Goal: Information Seeking & Learning: Learn about a topic

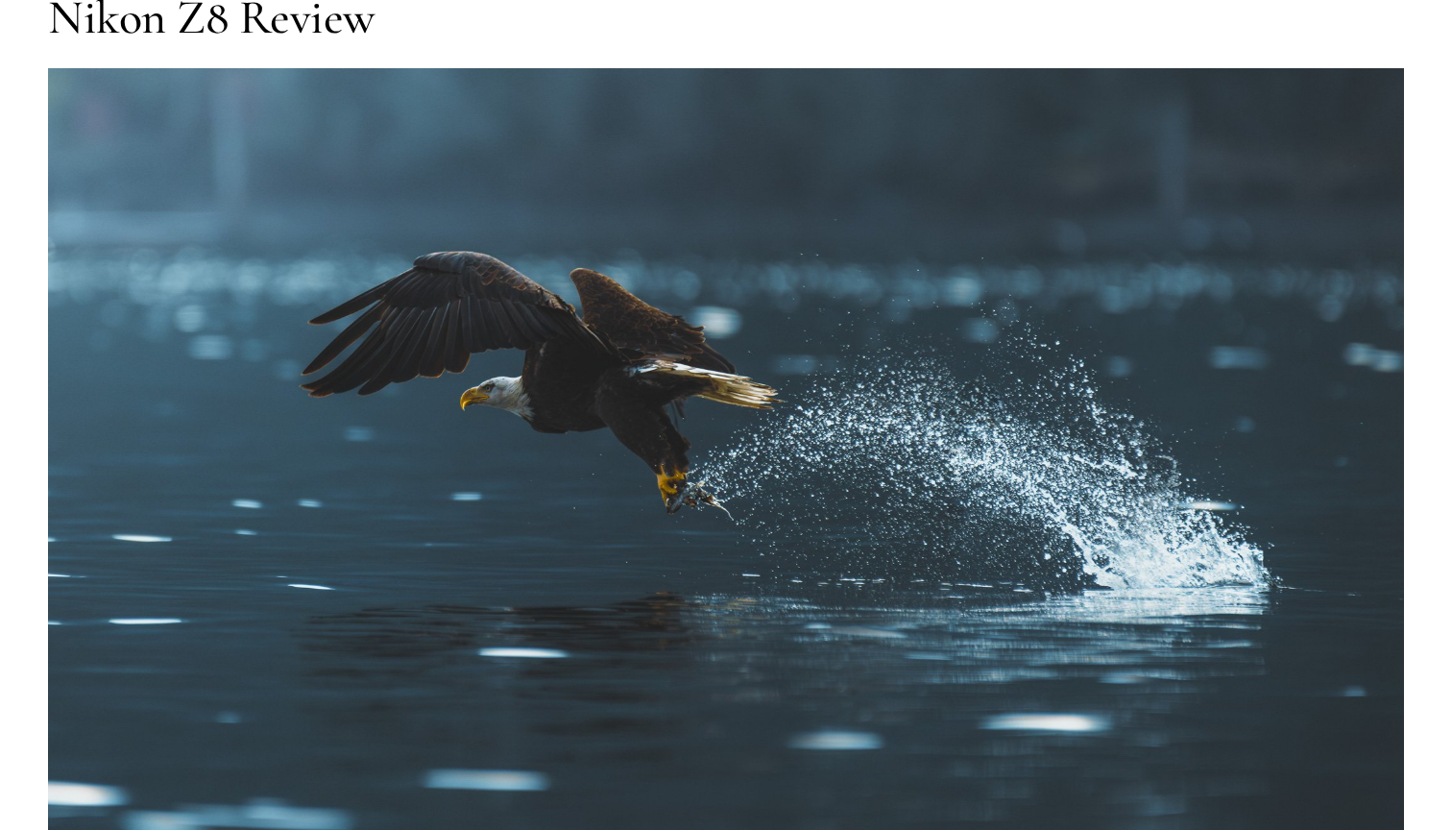
scroll to position [203, 0]
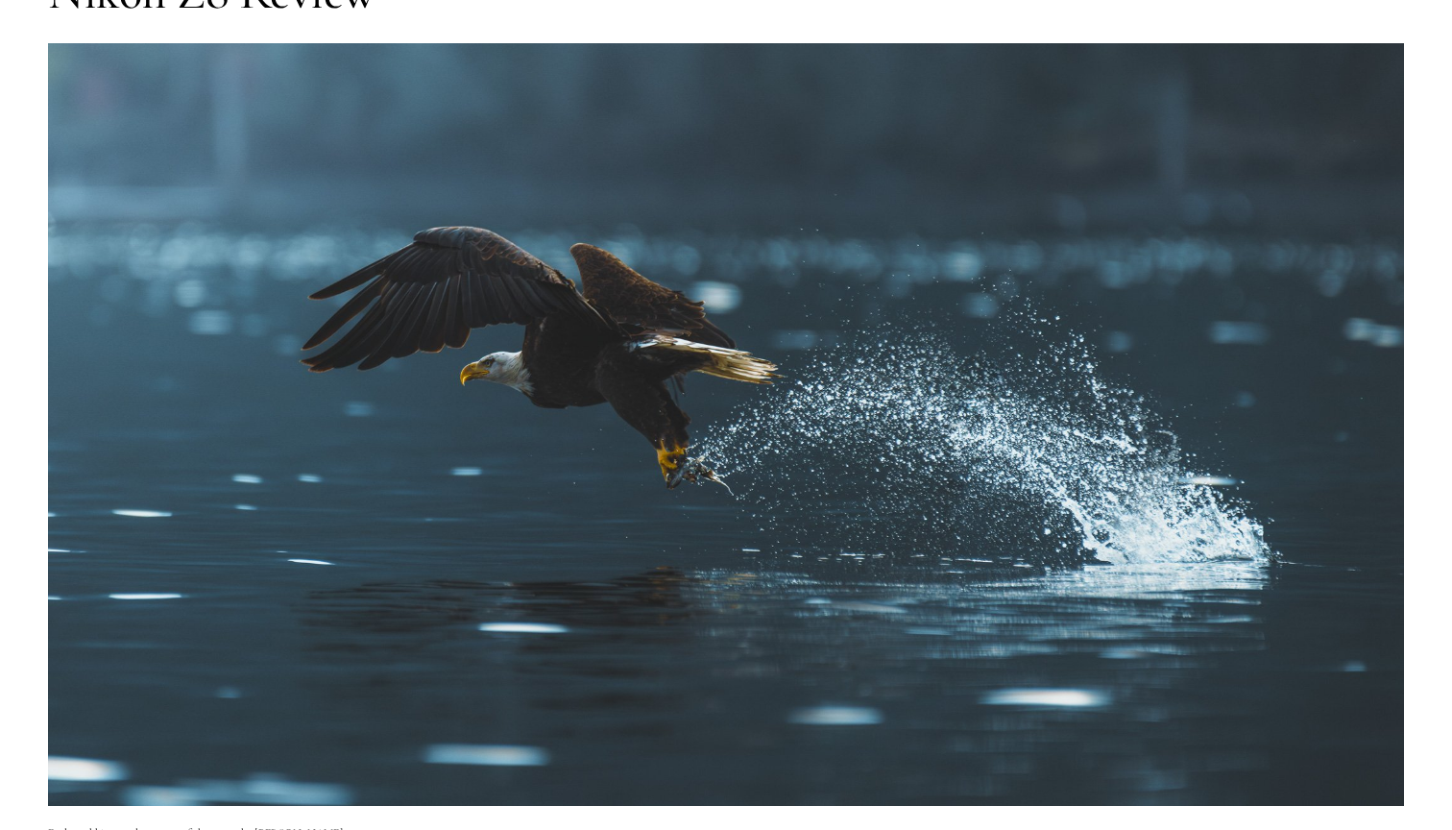
click at [462, 386] on img at bounding box center [726, 424] width 1356 height 762
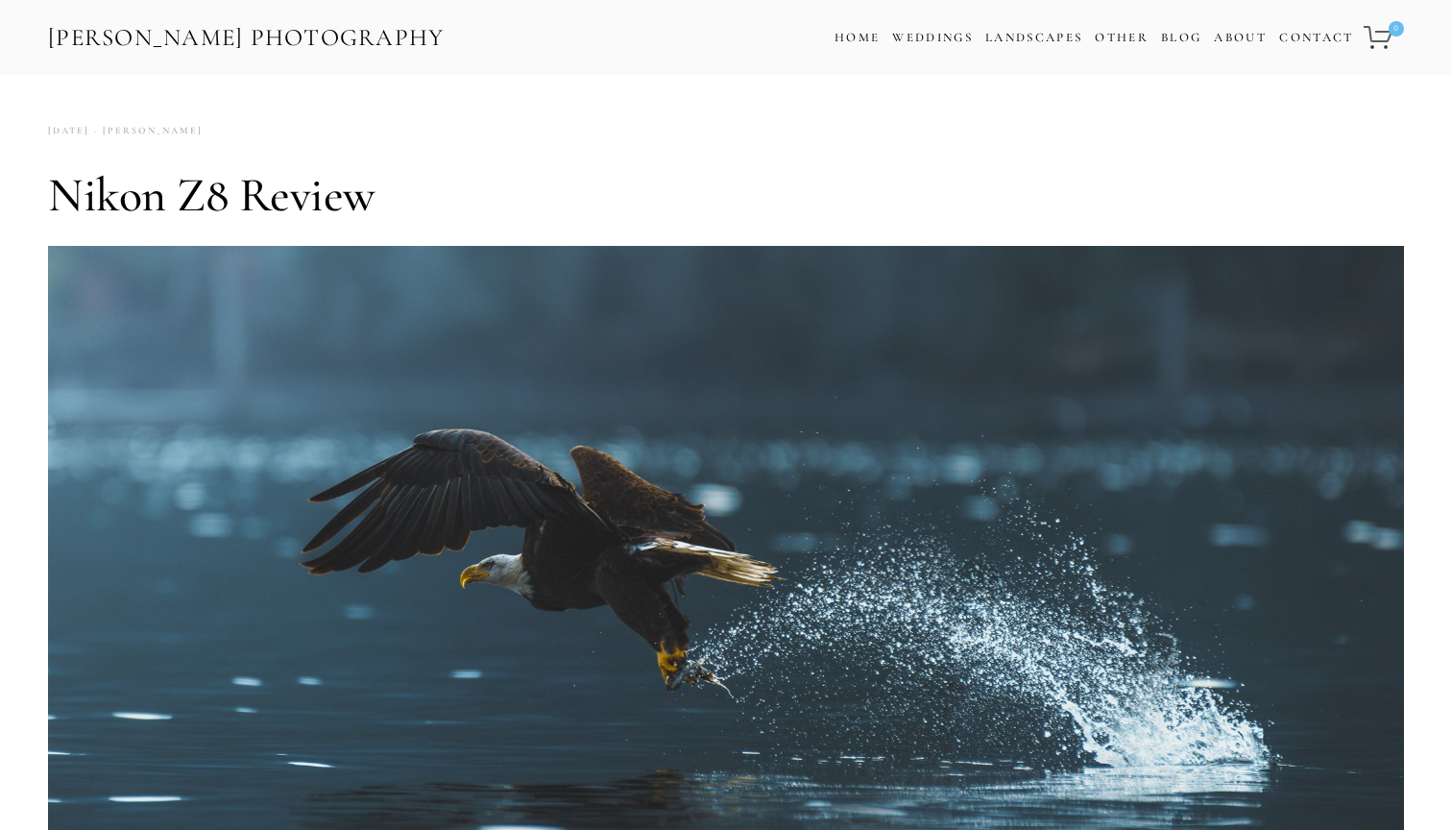
scroll to position [0, 0]
click at [927, 35] on link "Weddings" at bounding box center [932, 37] width 81 height 15
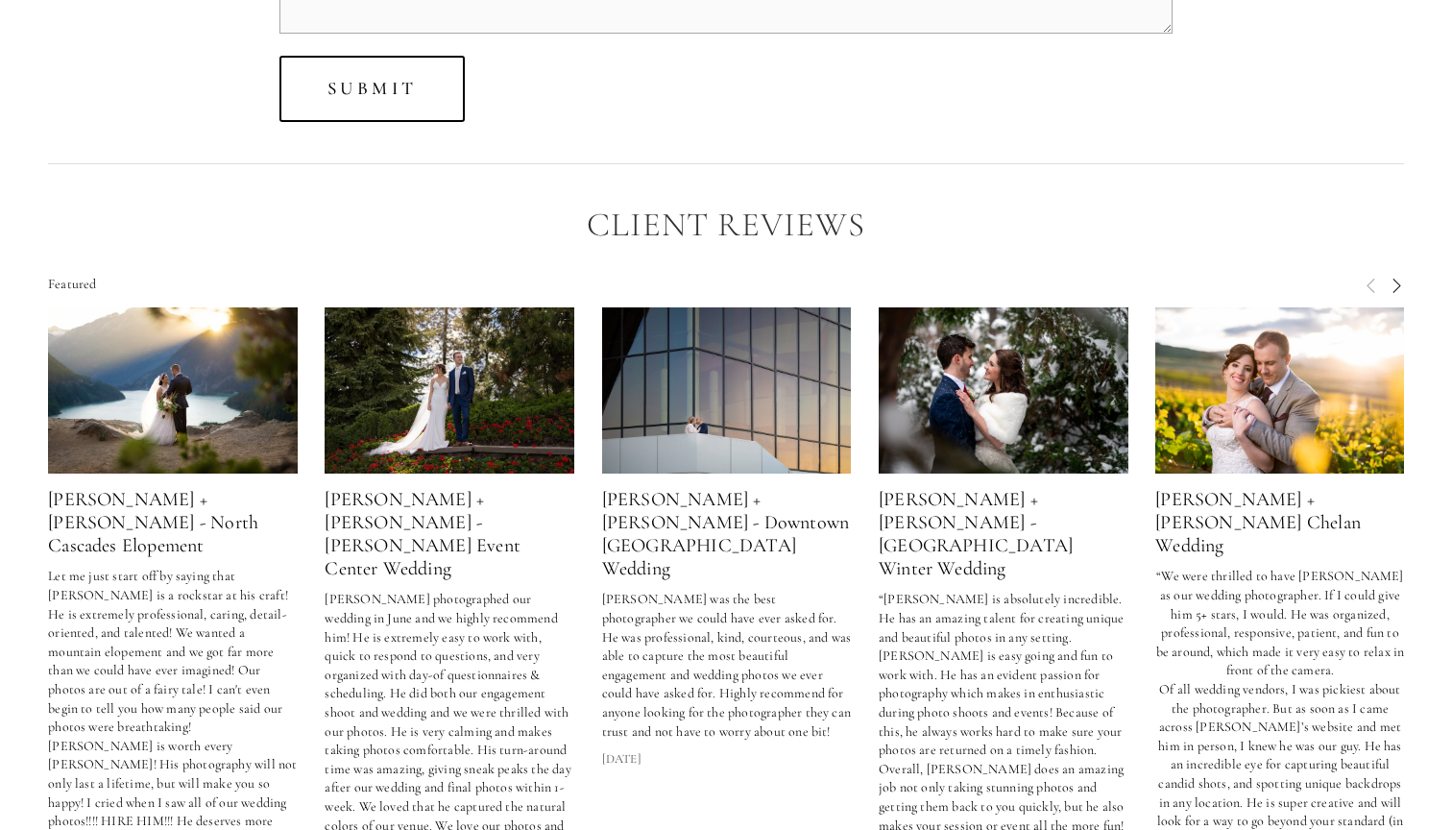
scroll to position [4980, 0]
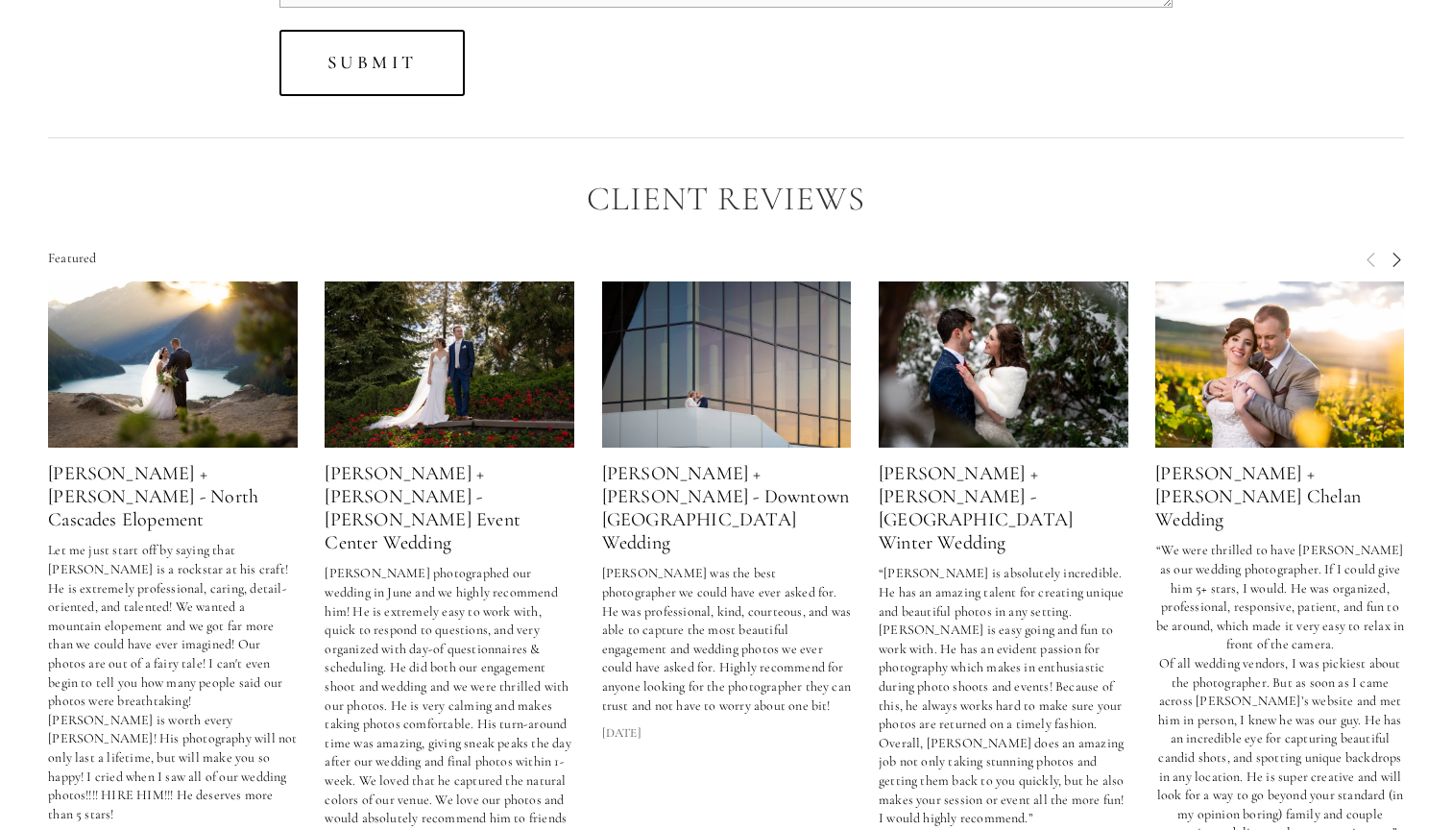
click at [125, 336] on img at bounding box center [173, 364] width 250 height 166
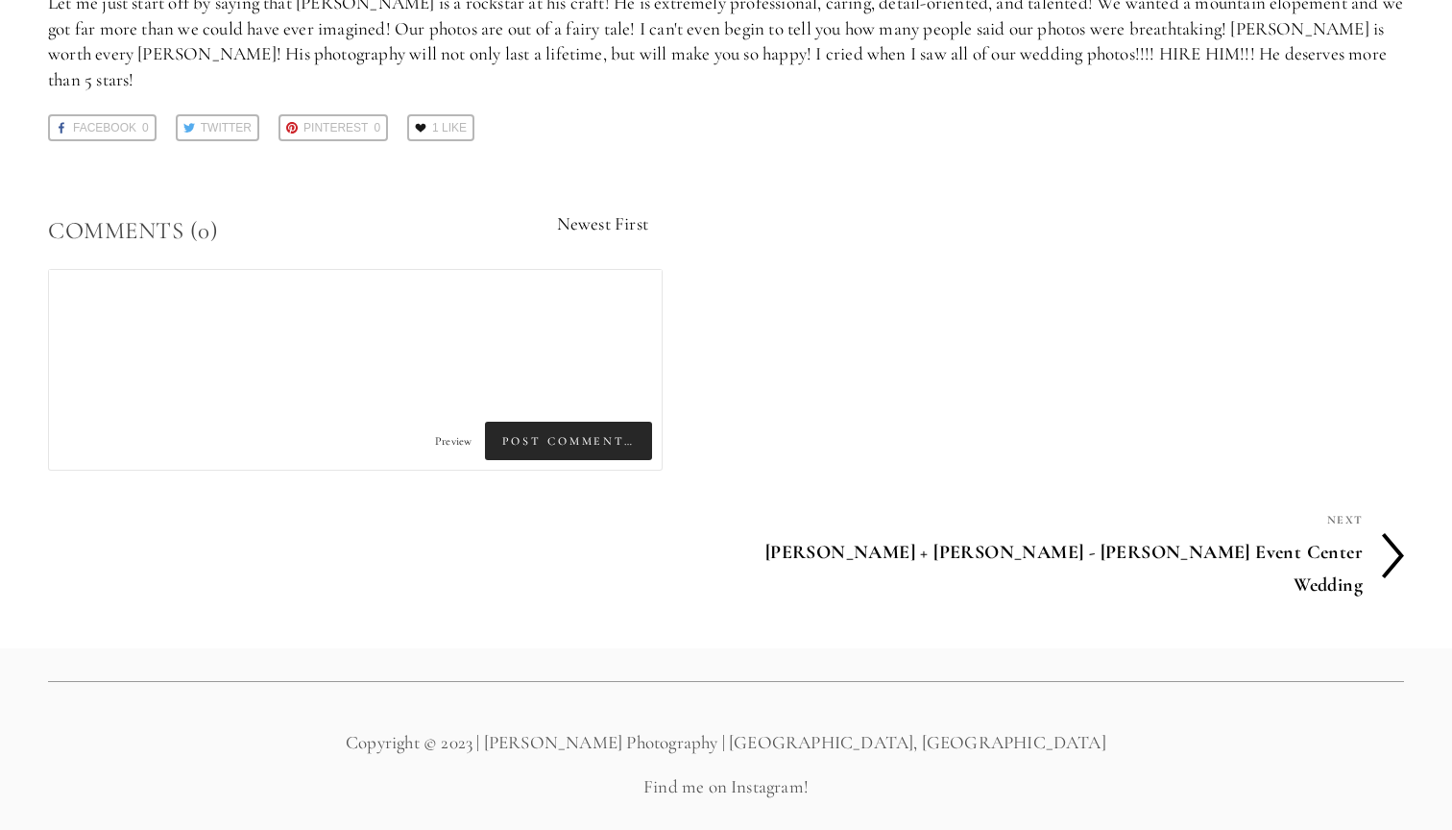
scroll to position [253, 0]
click at [1134, 536] on h4 "[PERSON_NAME] + [PERSON_NAME] - [PERSON_NAME] Event Center Wedding" at bounding box center [1044, 570] width 637 height 73
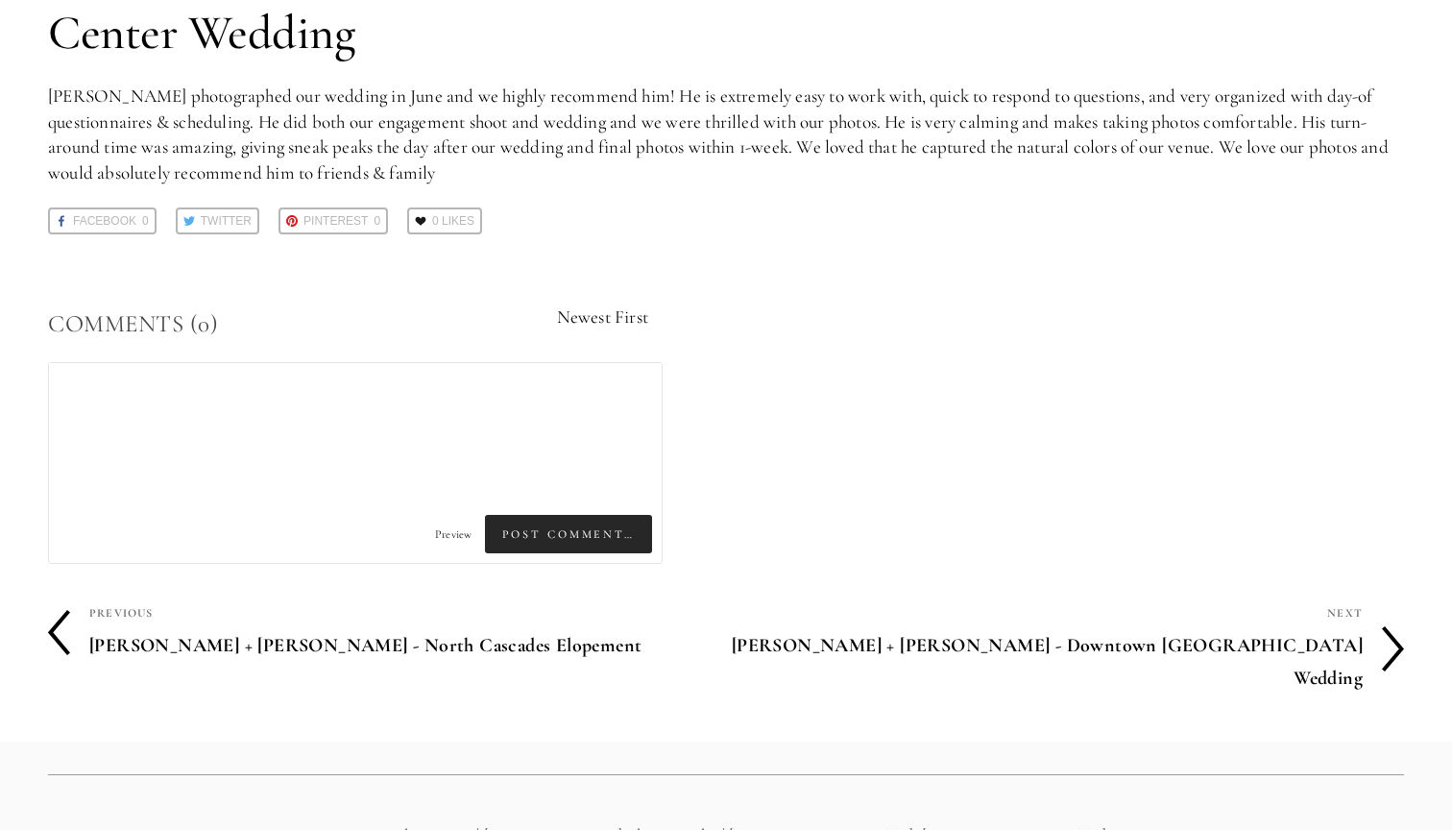
scroll to position [237, 0]
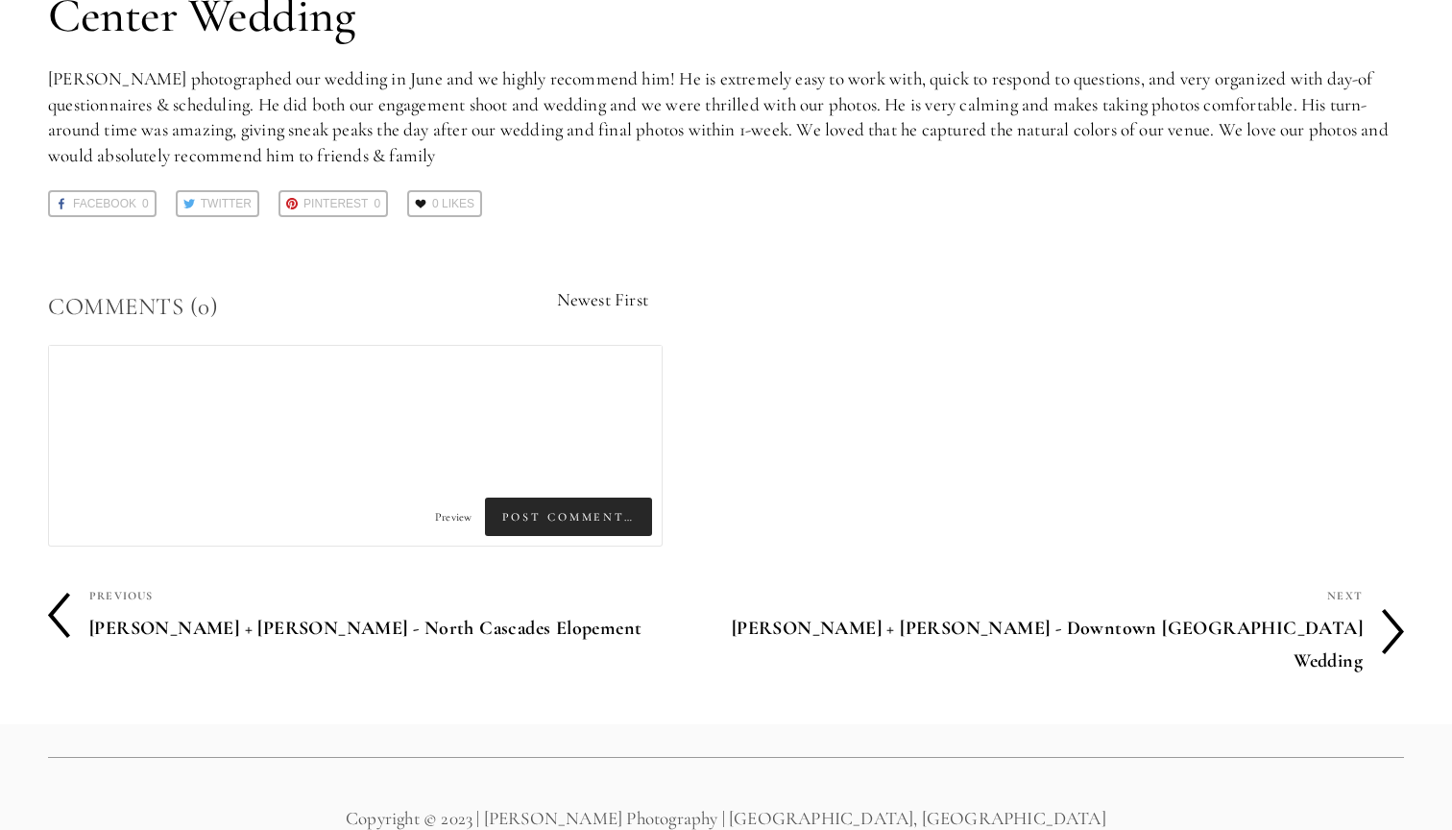
click at [313, 608] on h4 "[PERSON_NAME] + [PERSON_NAME] - North Cascades Elopement" at bounding box center [407, 628] width 637 height 40
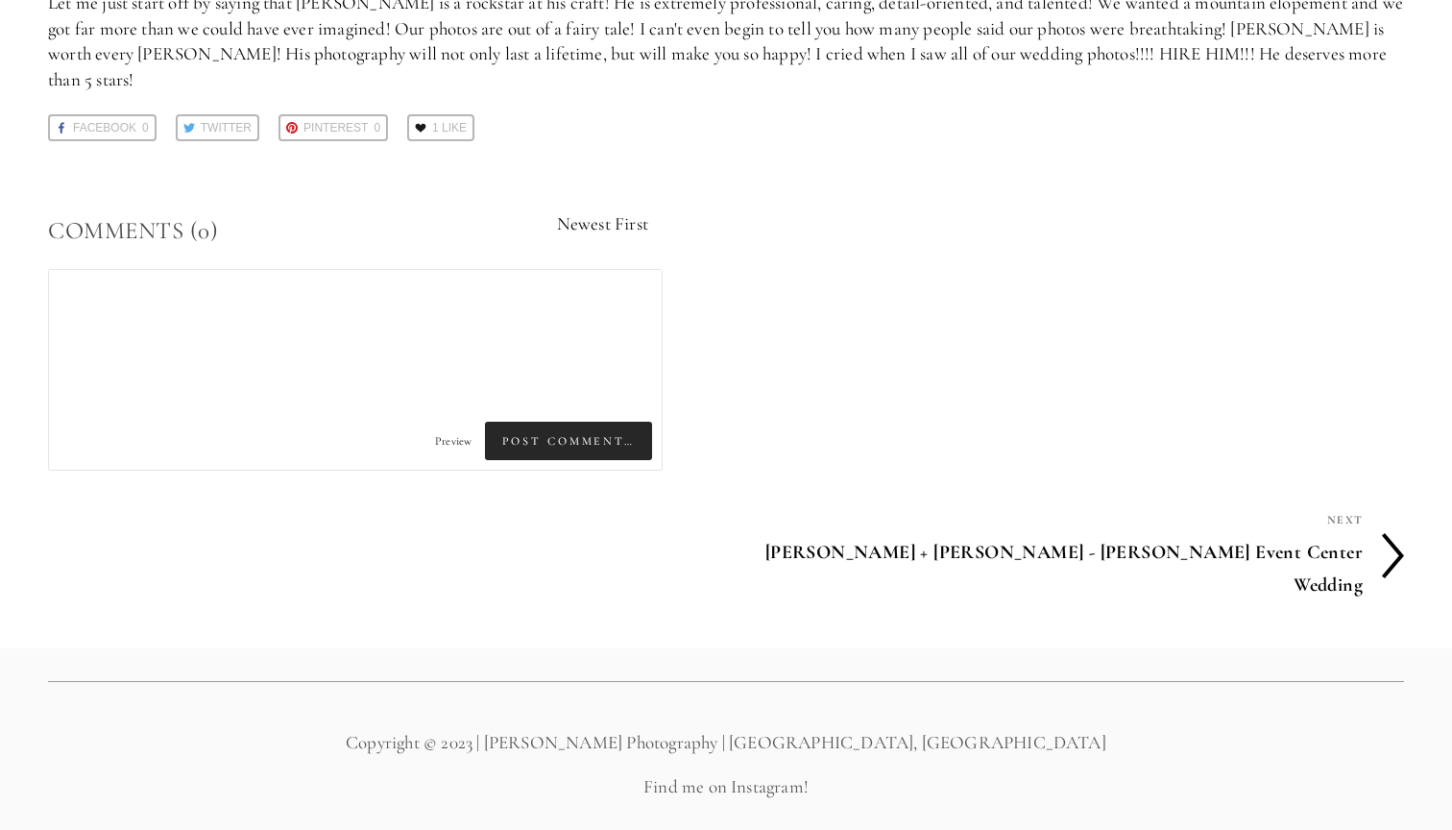
scroll to position [253, 0]
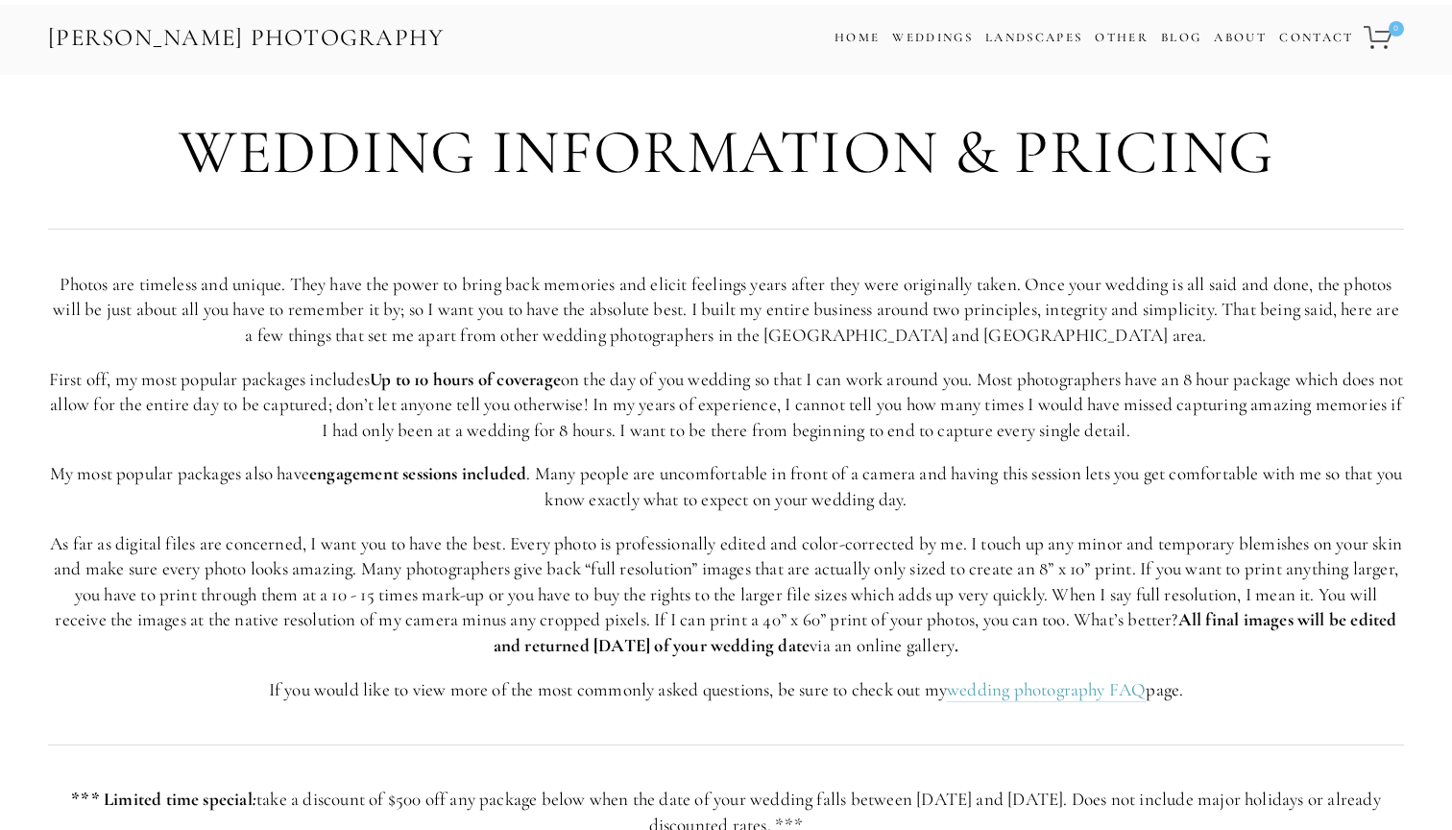
scroll to position [4980, 0]
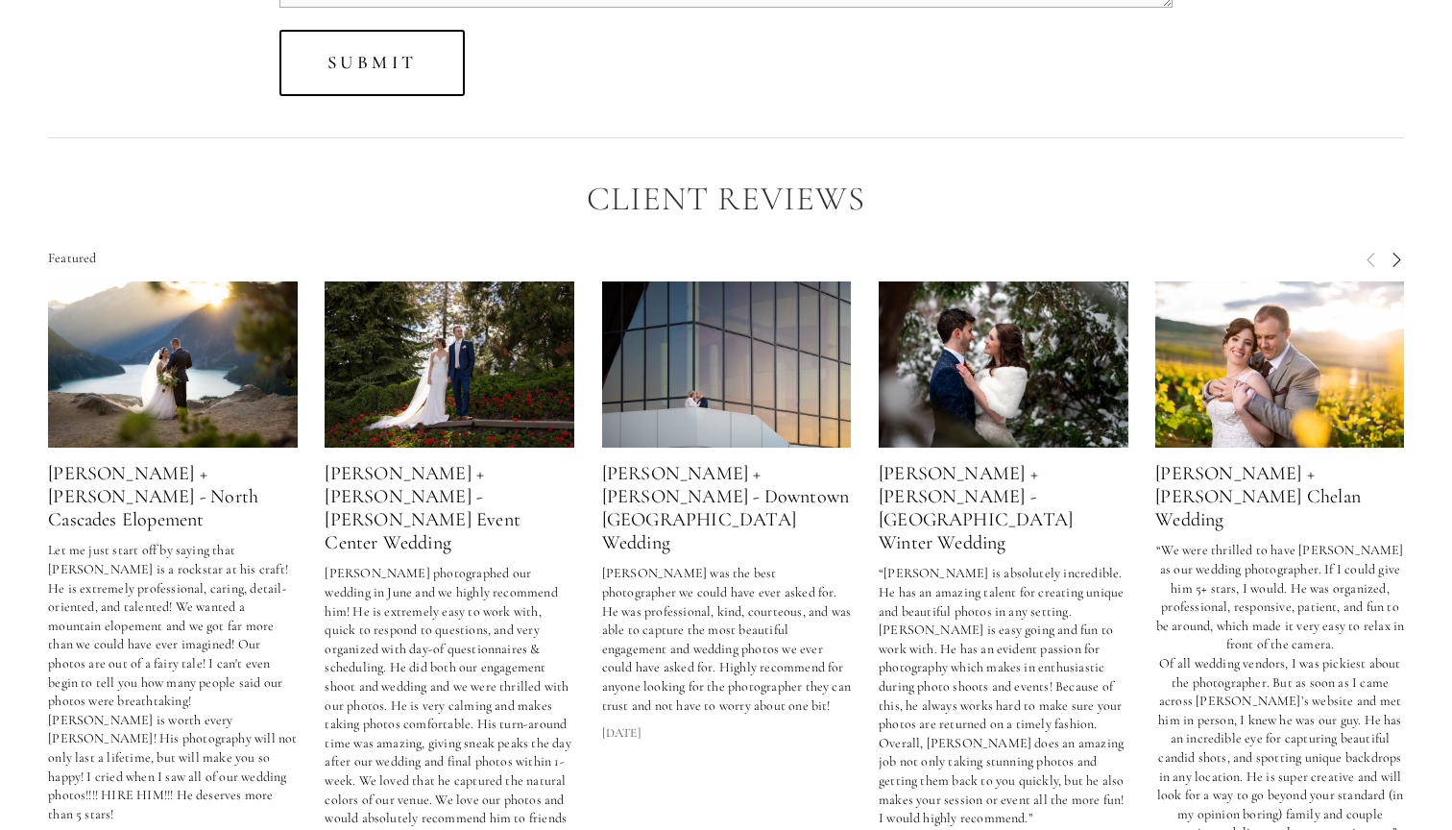
click at [1396, 250] on span "Next" at bounding box center [1395, 258] width 15 height 17
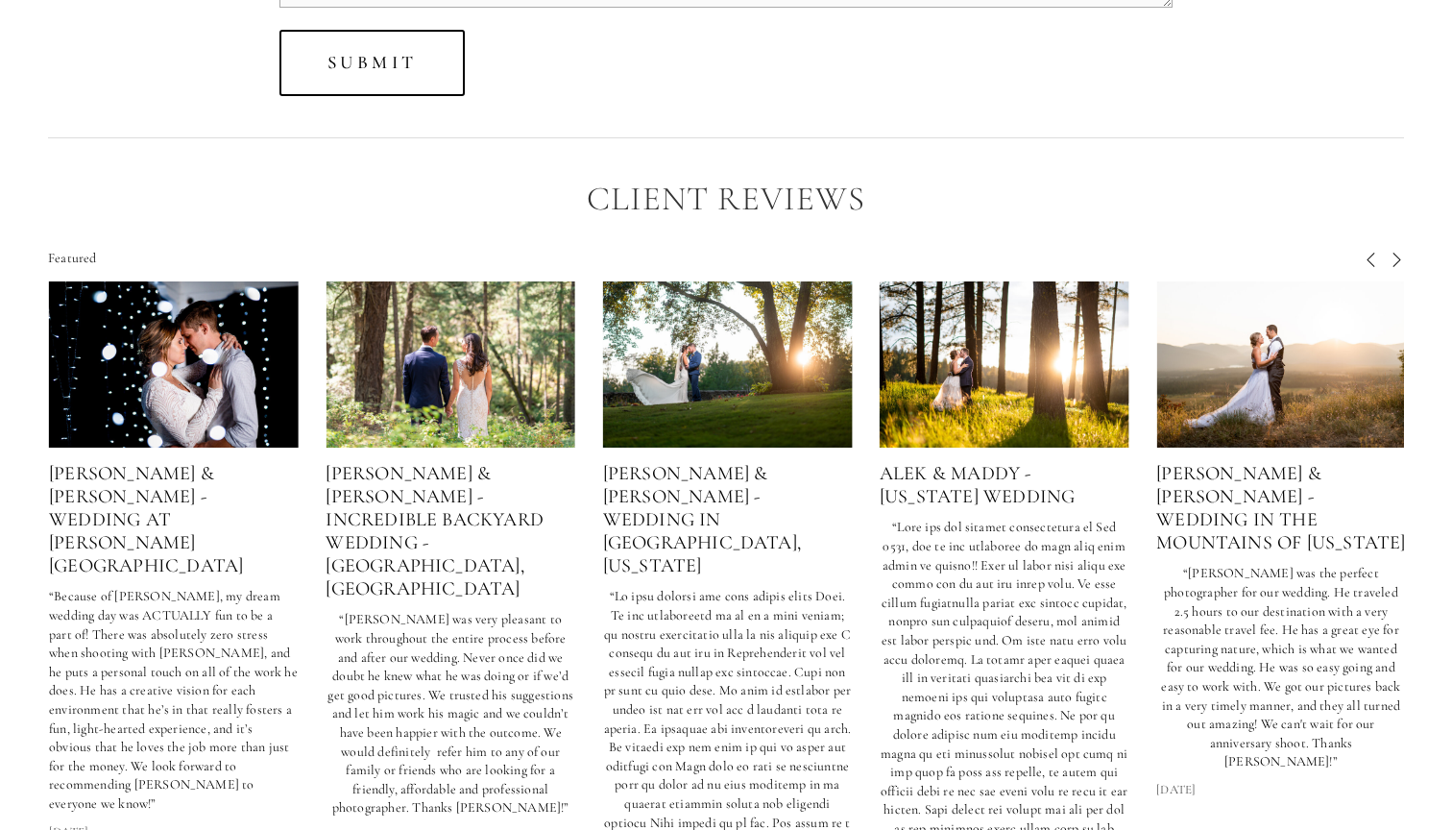
click at [1396, 250] on span "Next" at bounding box center [1395, 258] width 15 height 17
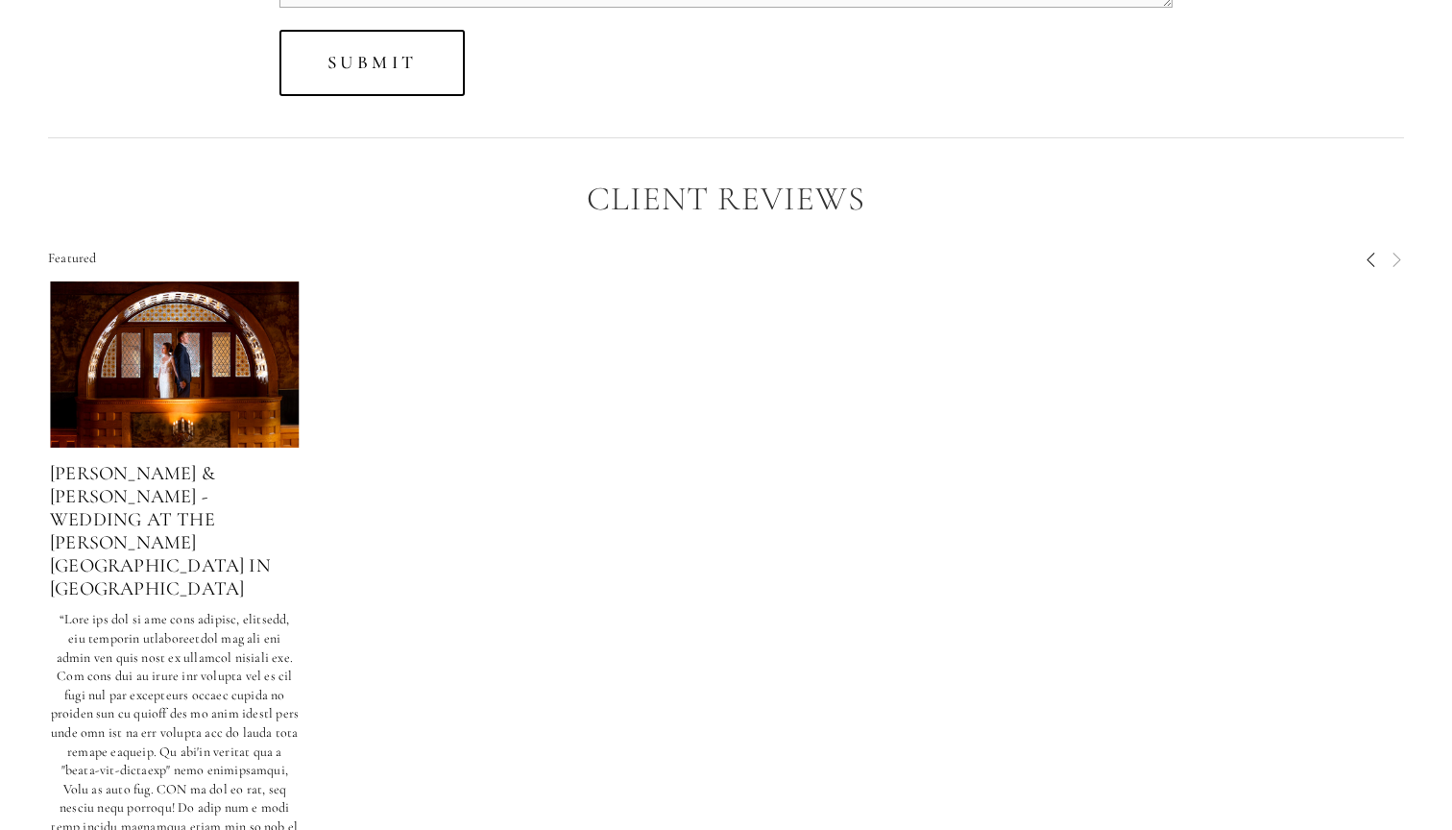
click at [164, 375] on img at bounding box center [175, 364] width 250 height 166
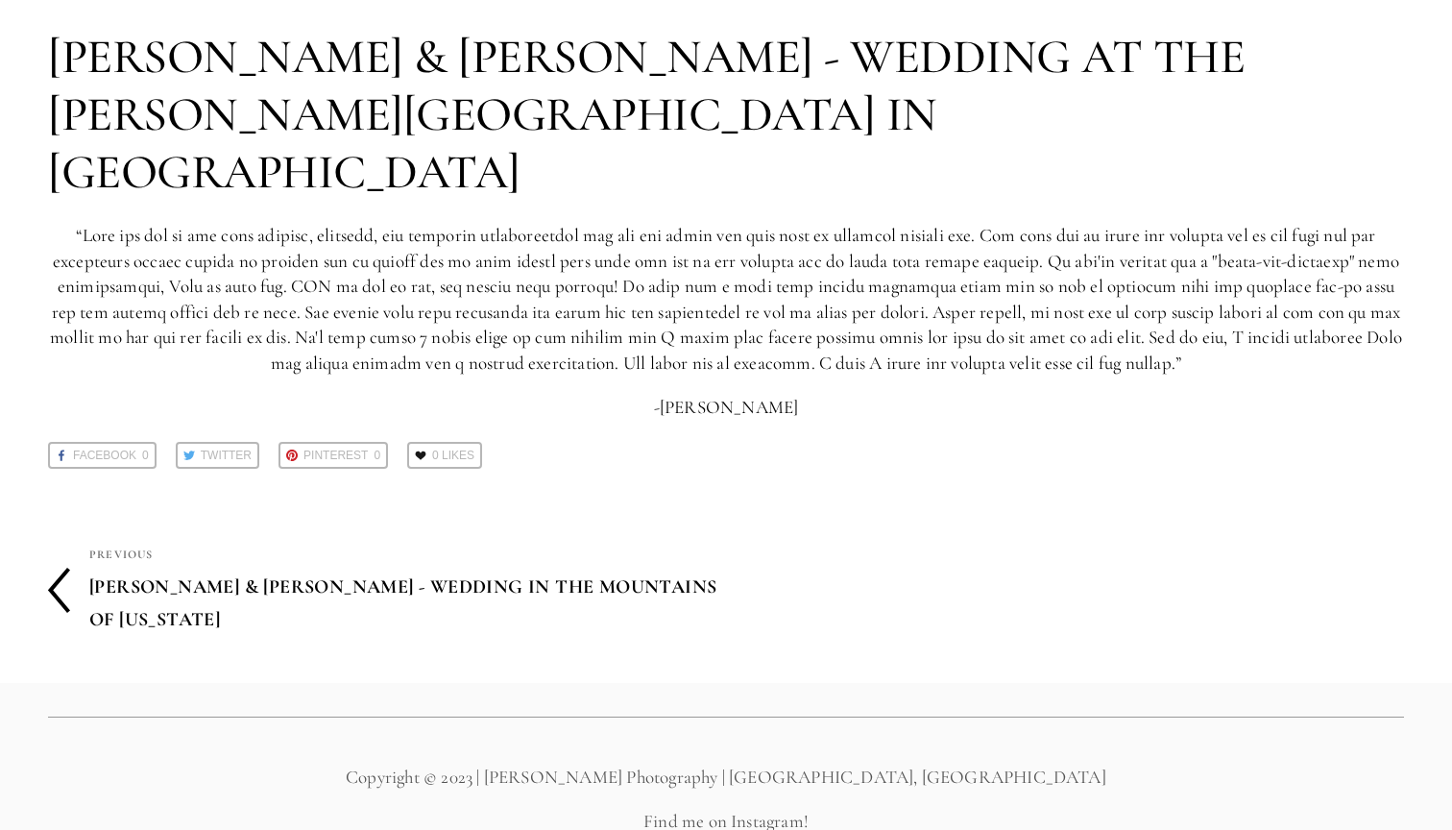
scroll to position [137, 0]
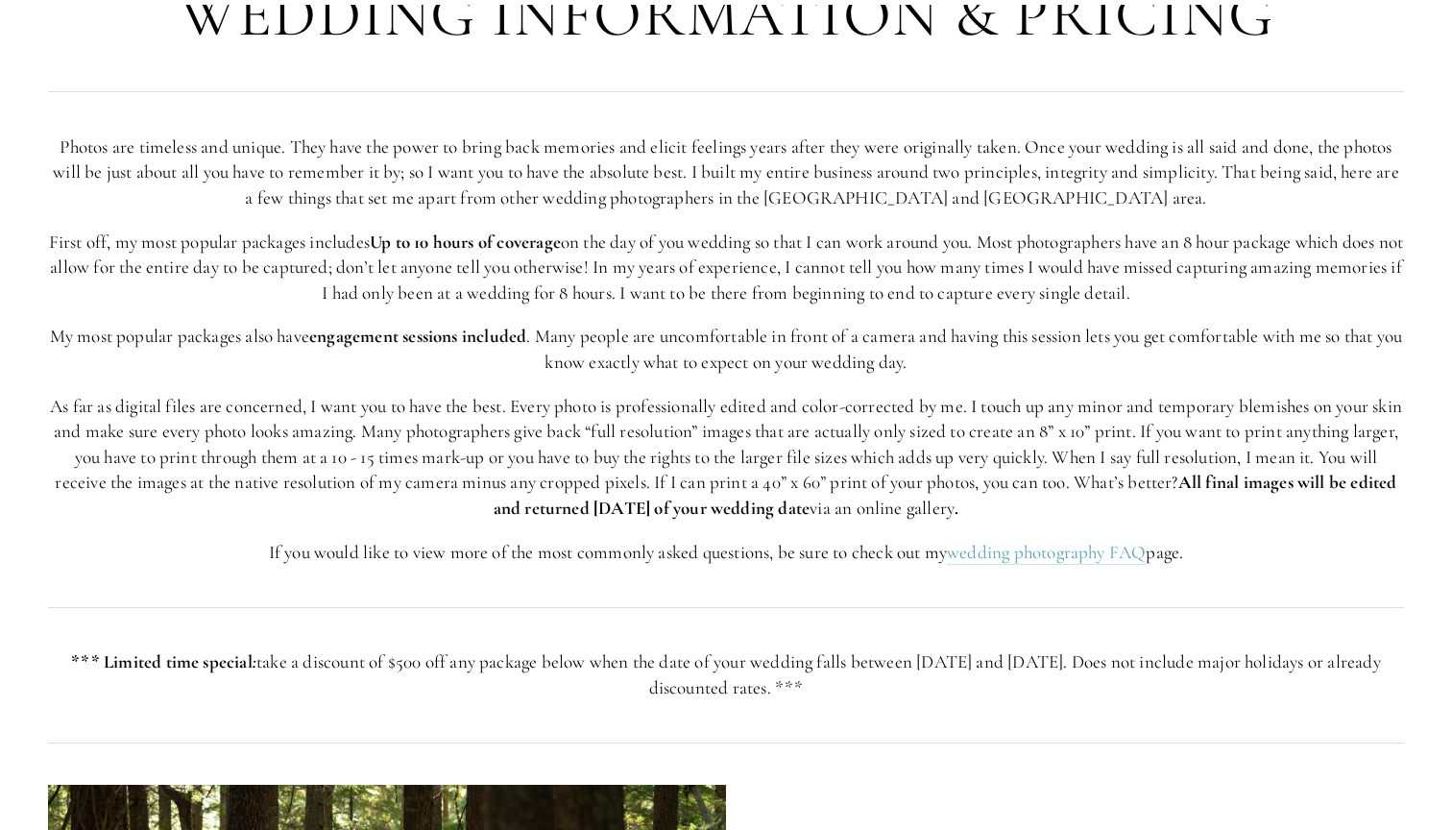
scroll to position [4980, 0]
